Goal: Task Accomplishment & Management: Understand process/instructions

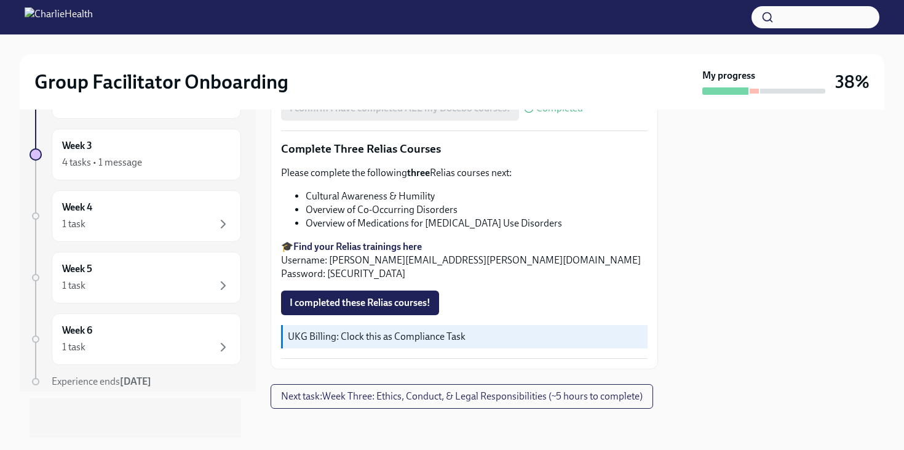
scroll to position [993, 0]
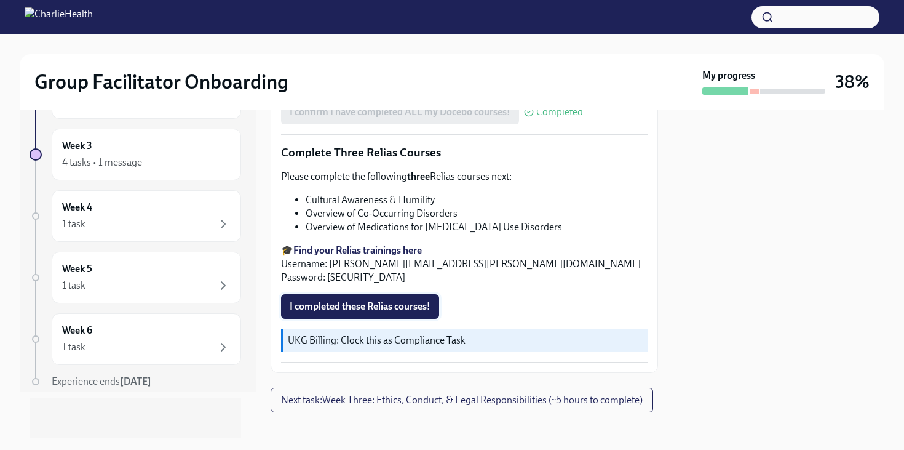
click at [364, 304] on span "I completed these Relias courses!" at bounding box center [360, 306] width 141 height 12
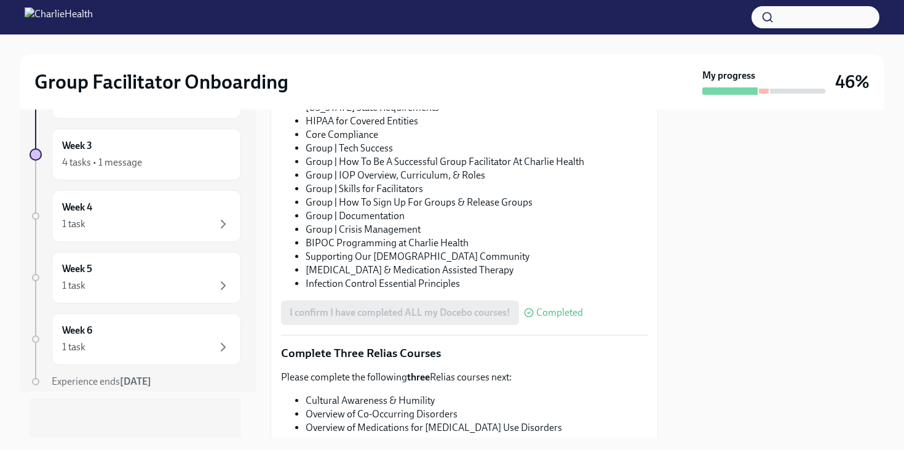
scroll to position [1008, 0]
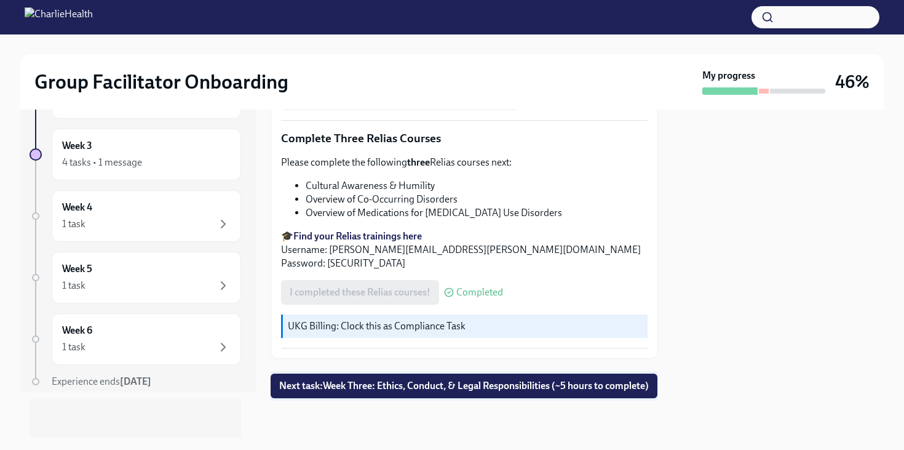
click at [434, 384] on span "Next task : Week Three: Ethics, Conduct, & Legal Responsibilities (~5 hours to …" at bounding box center [464, 385] width 370 height 12
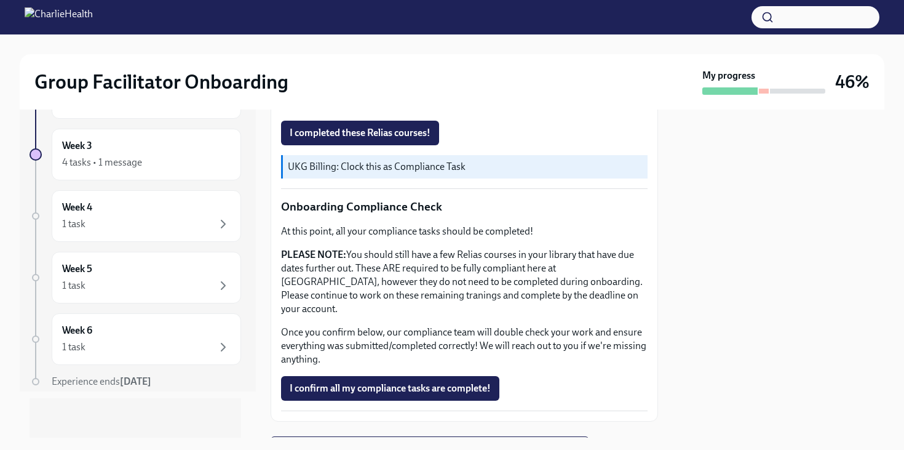
scroll to position [703, 0]
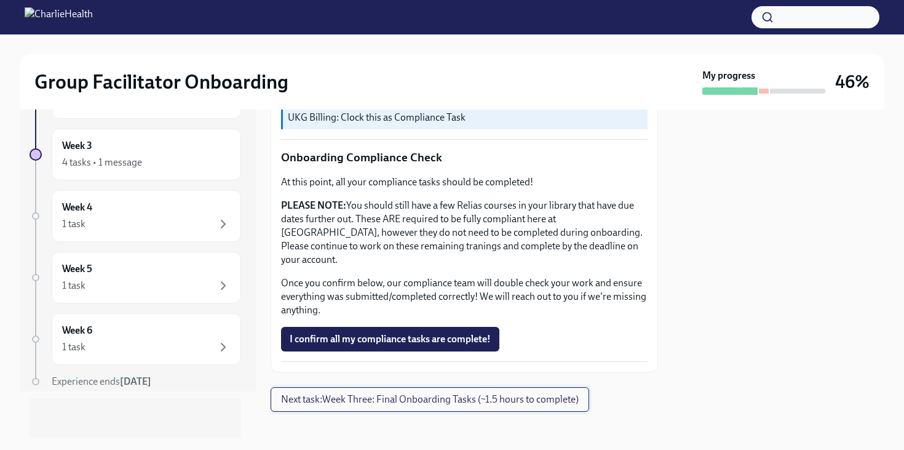
click at [430, 393] on span "Next task : Week Three: Final Onboarding Tasks (~1.5 hours to complete)" at bounding box center [430, 399] width 298 height 12
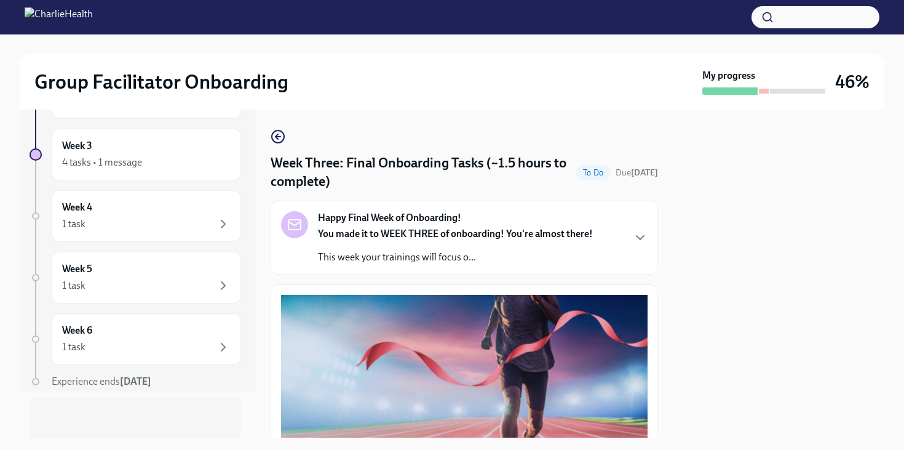
click at [375, 260] on p "This week your trainings will focus o..." at bounding box center [455, 257] width 275 height 14
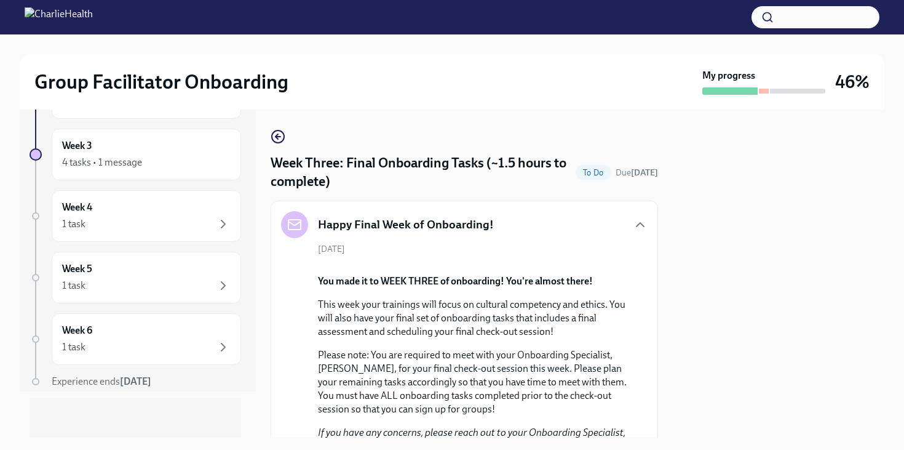
click at [279, 142] on icon "button" at bounding box center [278, 136] width 15 height 15
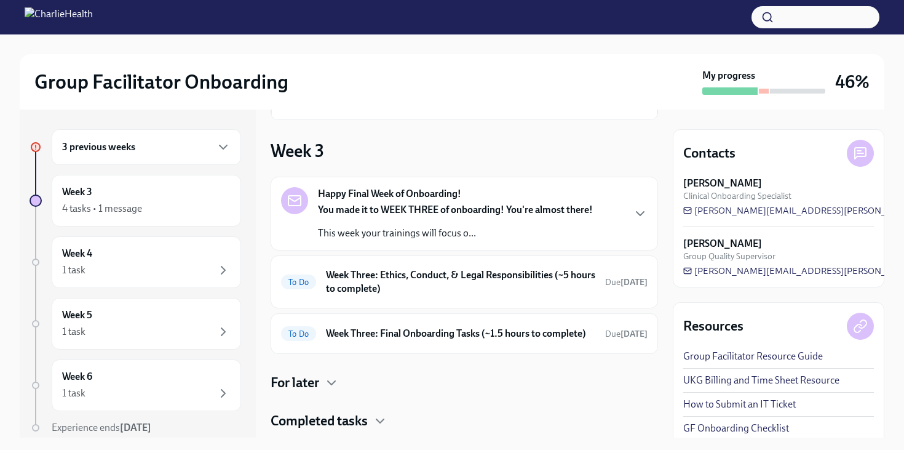
scroll to position [108, 0]
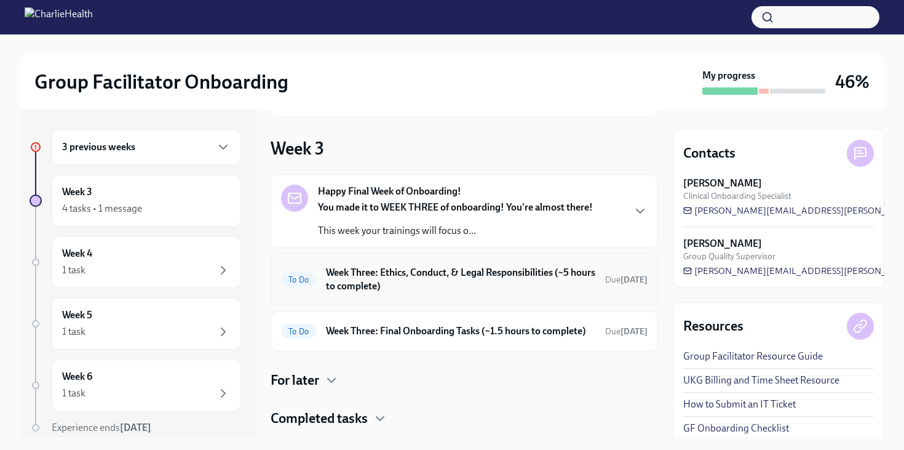
click at [417, 274] on h6 "Week Three: Ethics, Conduct, & Legal Responsibilities (~5 hours to complete)" at bounding box center [460, 279] width 269 height 27
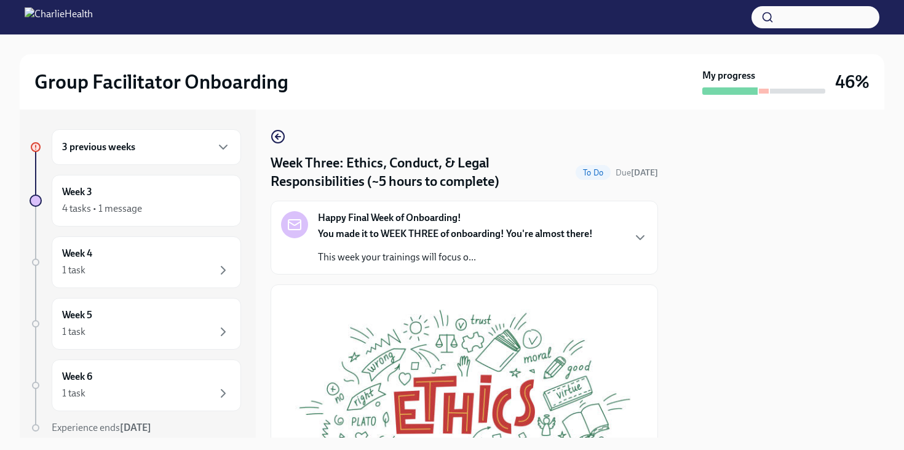
click at [408, 255] on p "This week your trainings will focus o..." at bounding box center [455, 257] width 275 height 14
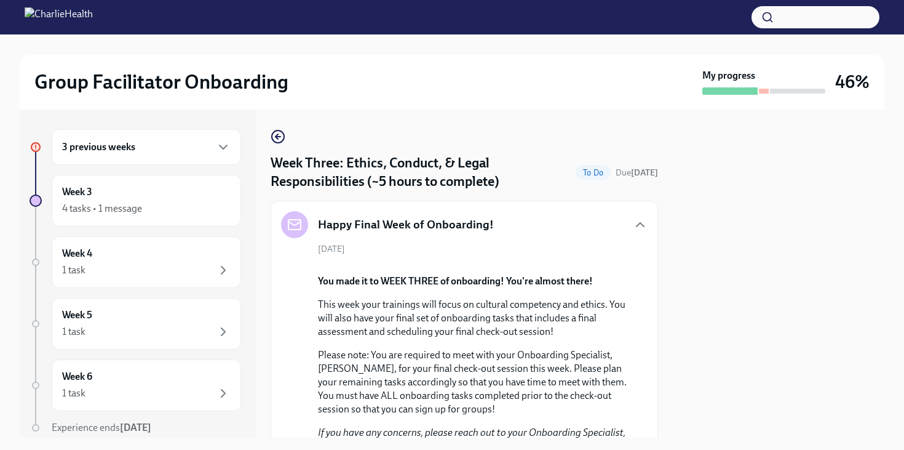
click at [280, 129] on div "Week Three: Ethics, Conduct, & Legal Responsibilities (~5 hours to complete) To…" at bounding box center [464, 273] width 387 height 328
click at [280, 135] on icon "button" at bounding box center [278, 136] width 15 height 15
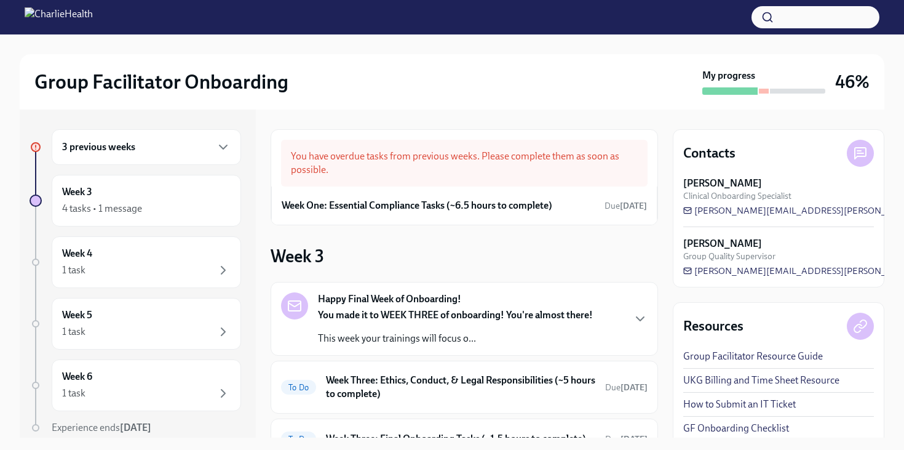
scroll to position [137, 0]
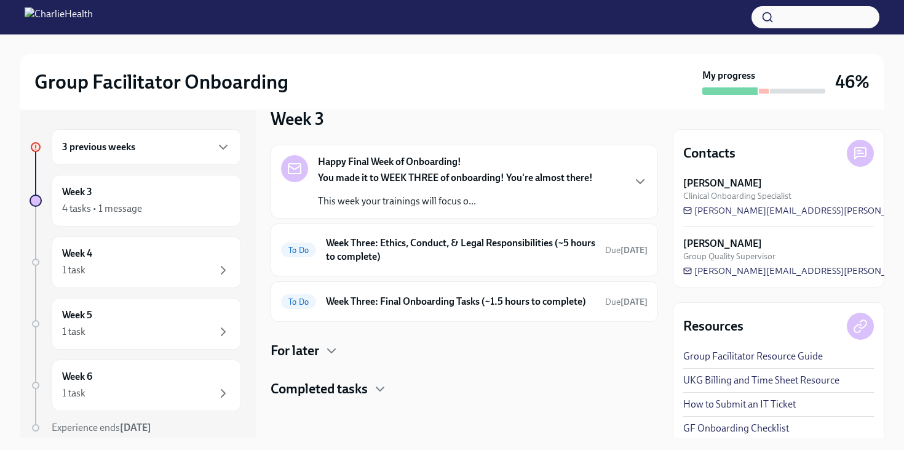
click at [324, 383] on h4 "Completed tasks" at bounding box center [319, 388] width 97 height 18
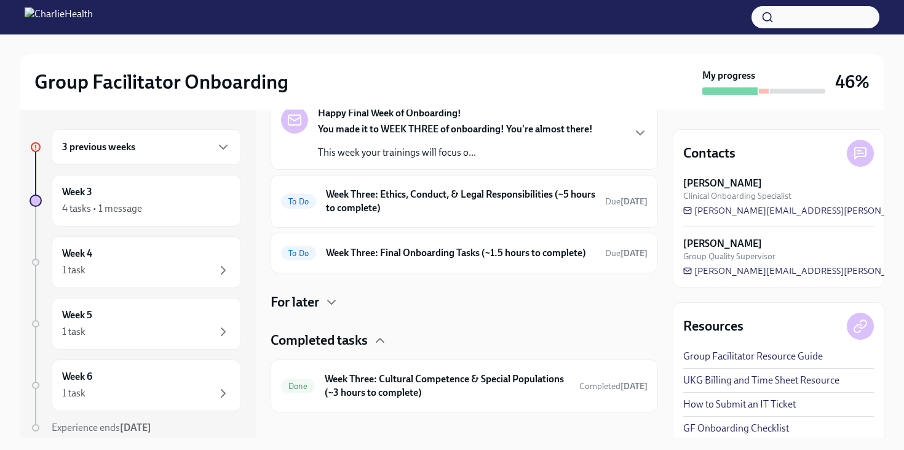
scroll to position [200, 0]
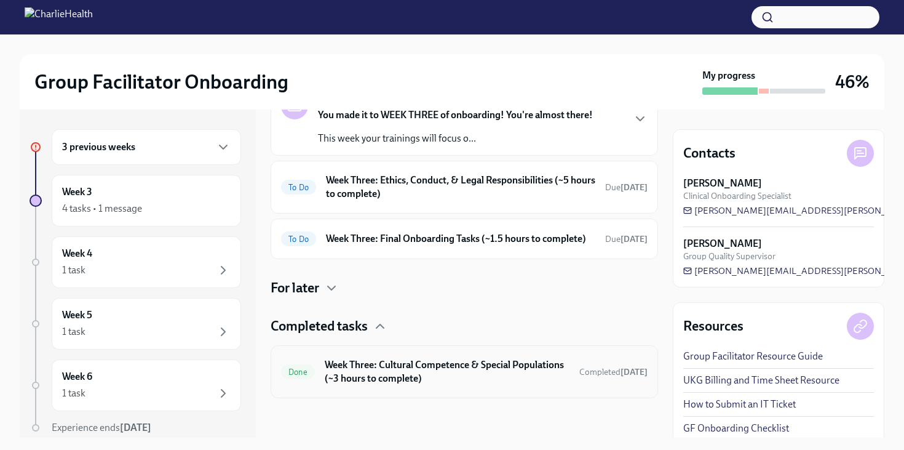
click at [359, 381] on h6 "Week Three: Cultural Competence & Special Populations (~3 hours to complete)" at bounding box center [447, 371] width 245 height 27
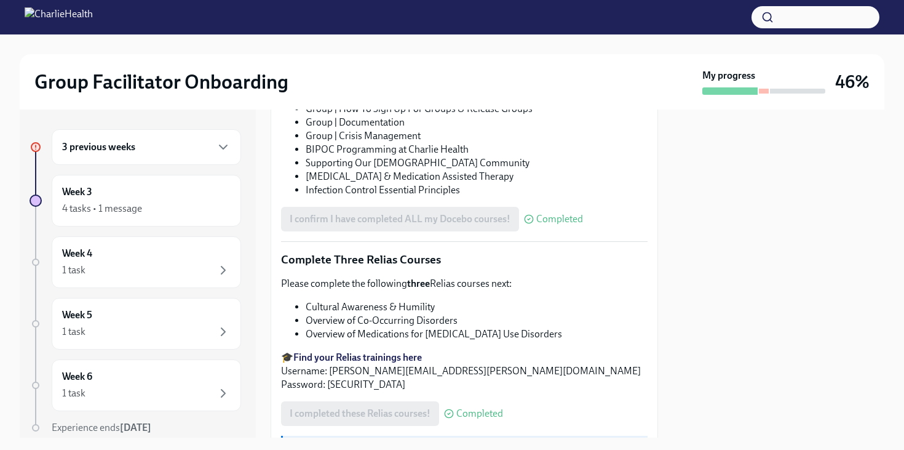
scroll to position [1008, 0]
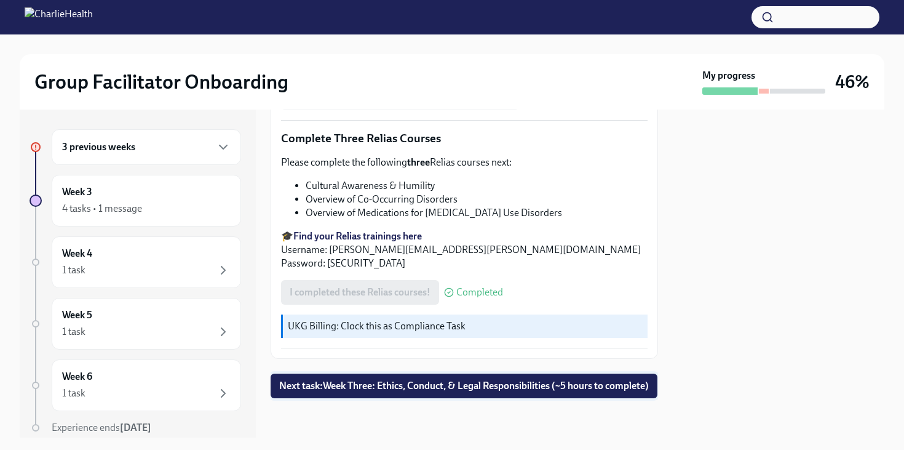
click at [360, 386] on span "Next task : Week Three: Ethics, Conduct, & Legal Responsibilities (~5 hours to …" at bounding box center [464, 385] width 370 height 12
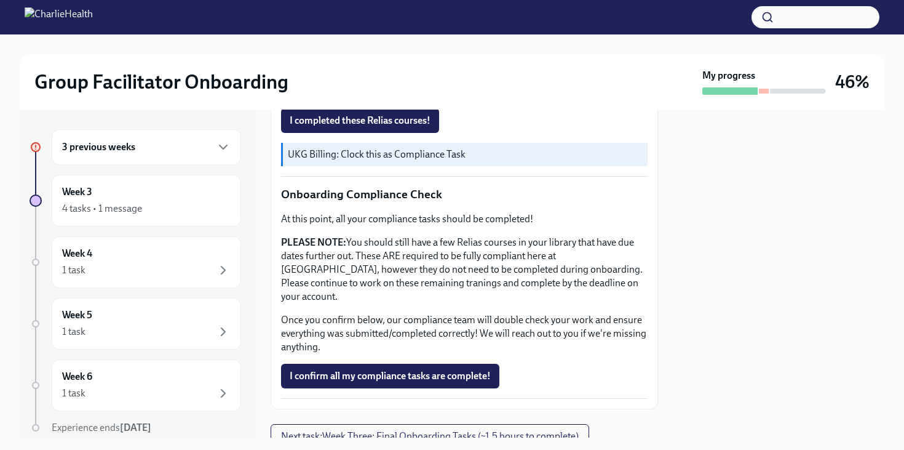
scroll to position [703, 0]
